Goal: Task Accomplishment & Management: Manage account settings

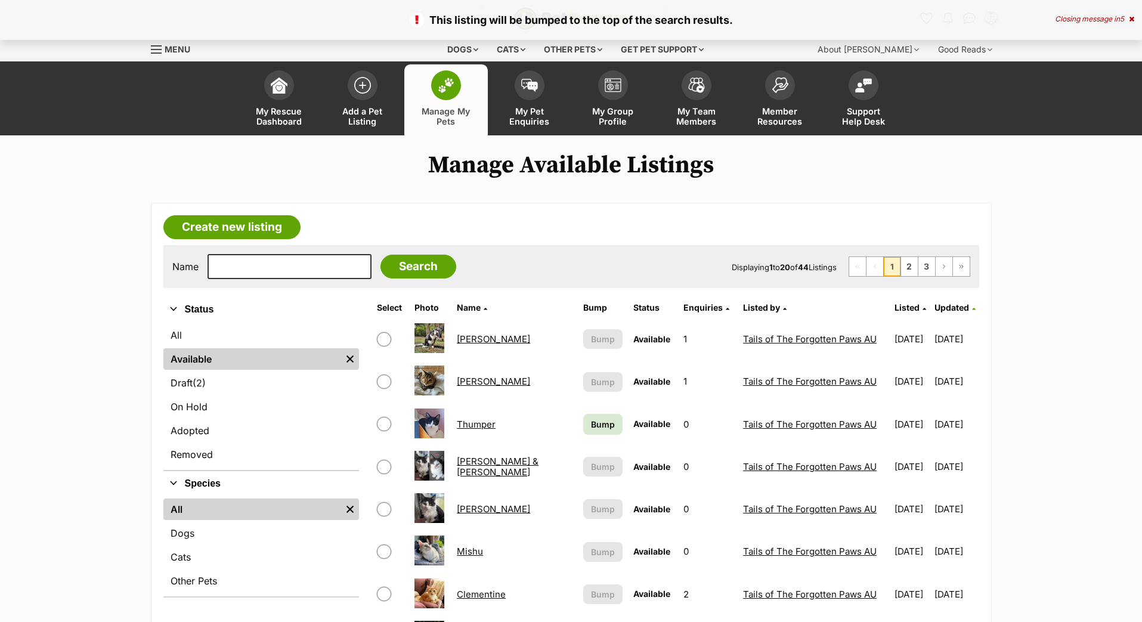
click at [579, 531] on td "This listing can be bumped in about 11 hours Bump" at bounding box center [603, 551] width 49 height 41
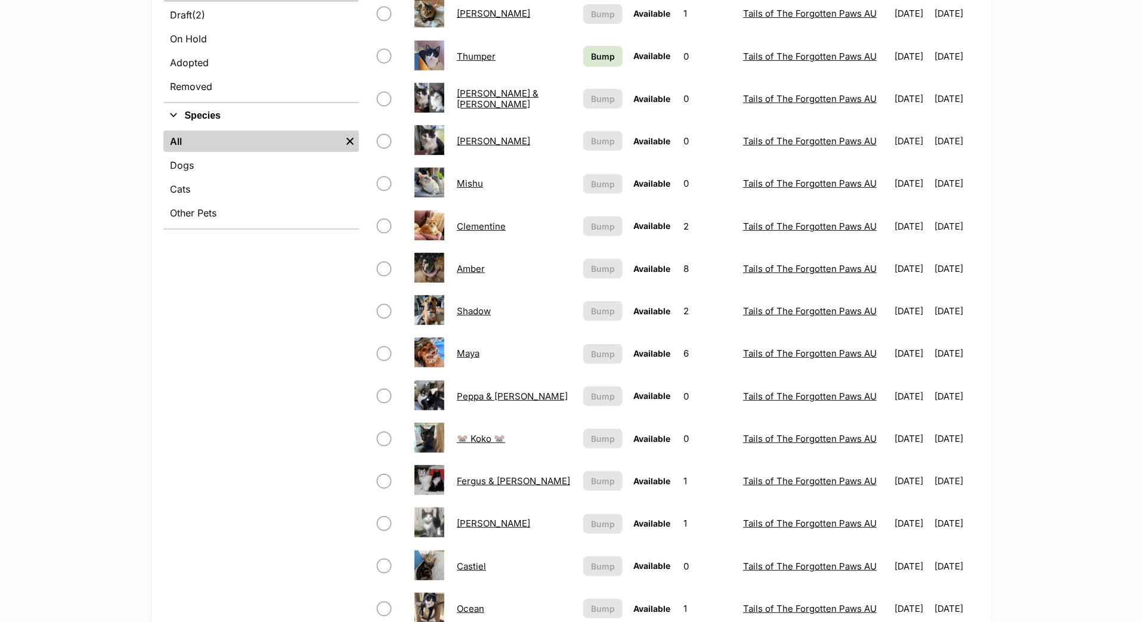
scroll to position [358, 0]
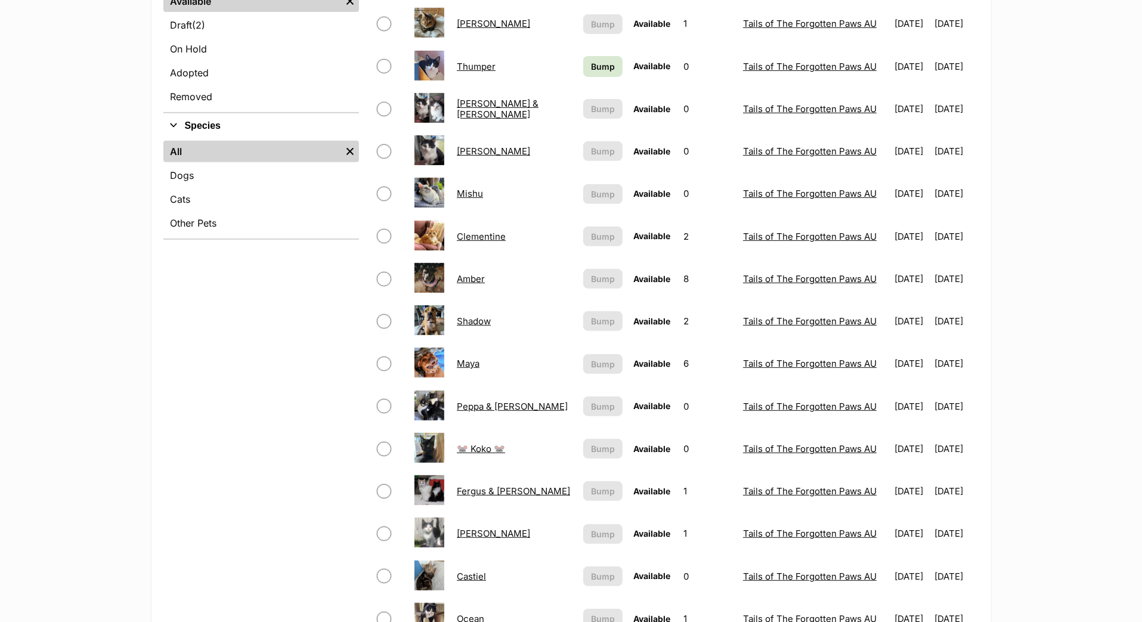
click at [591, 73] on span "Bump" at bounding box center [603, 66] width 24 height 13
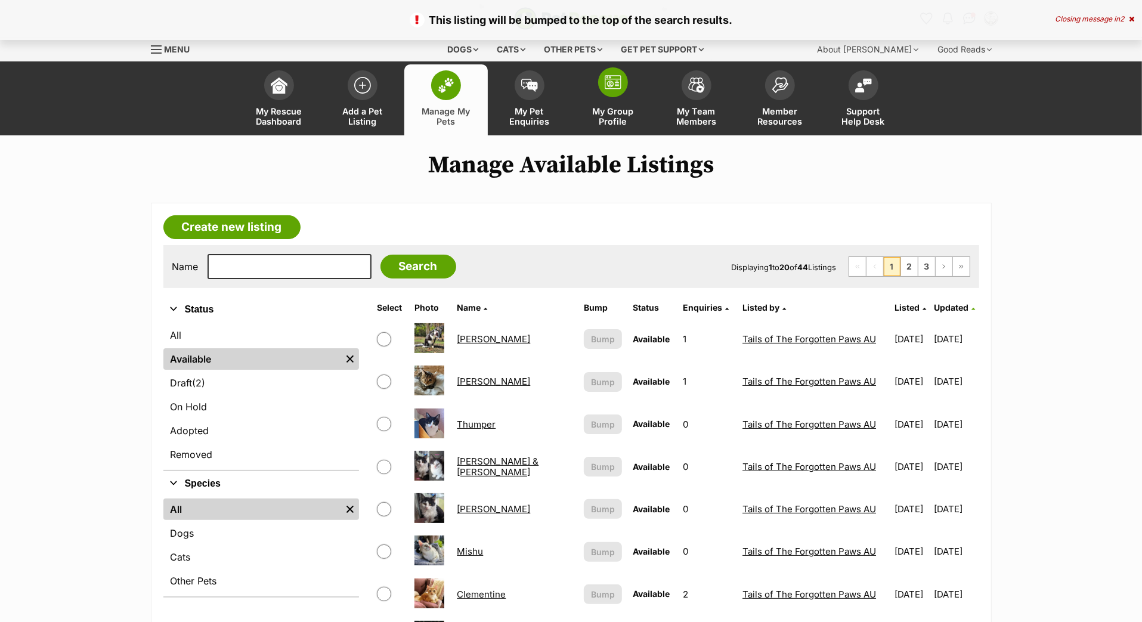
click at [615, 89] on img at bounding box center [613, 82] width 17 height 14
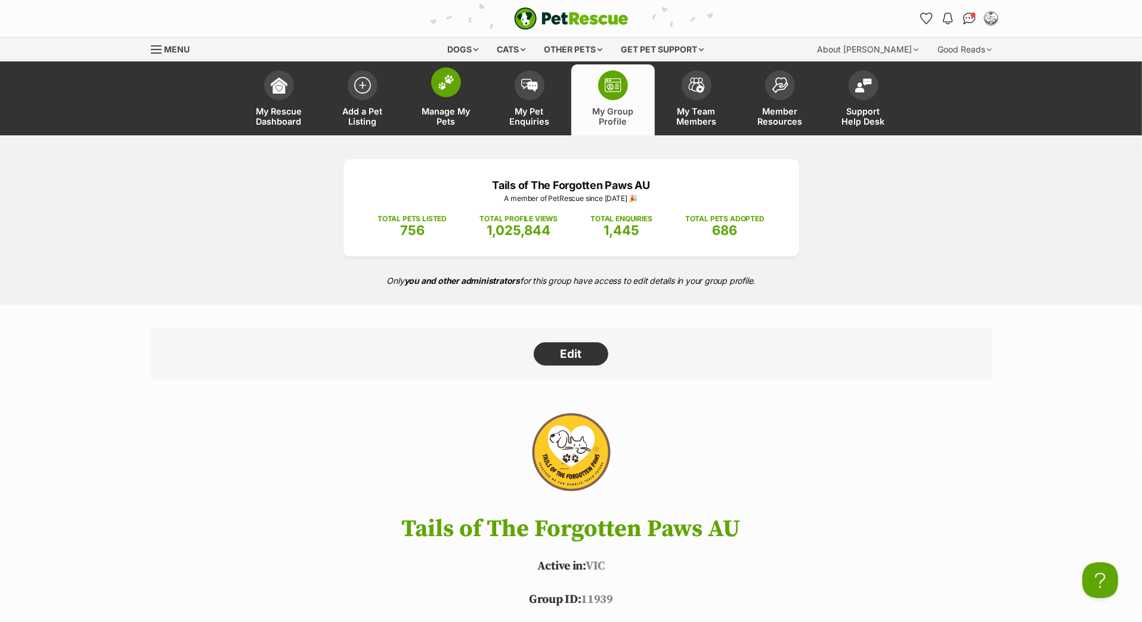
click at [450, 97] on span at bounding box center [446, 82] width 30 height 30
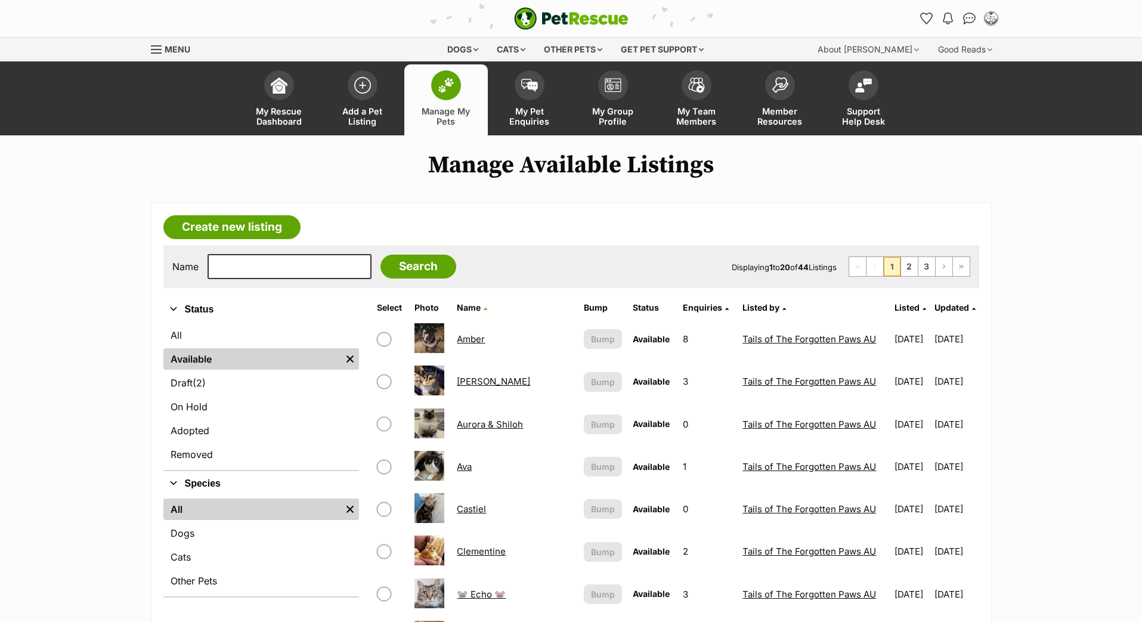
click at [949, 313] on span "Updated" at bounding box center [952, 307] width 35 height 10
